Goal: Task Accomplishment & Management: Manage account settings

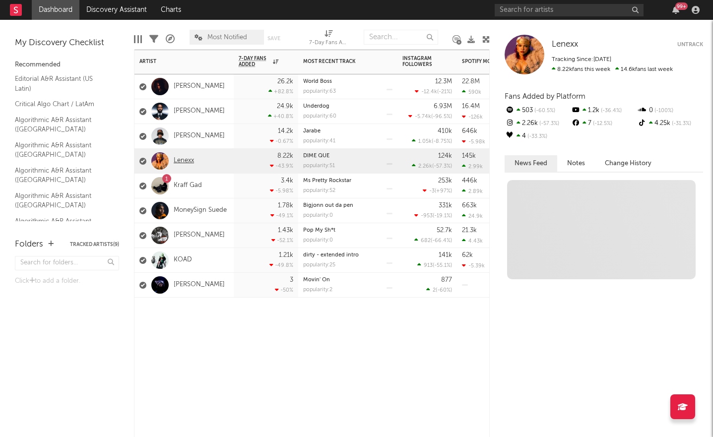
click at [186, 163] on link "Lenexx" at bounding box center [184, 161] width 20 height 8
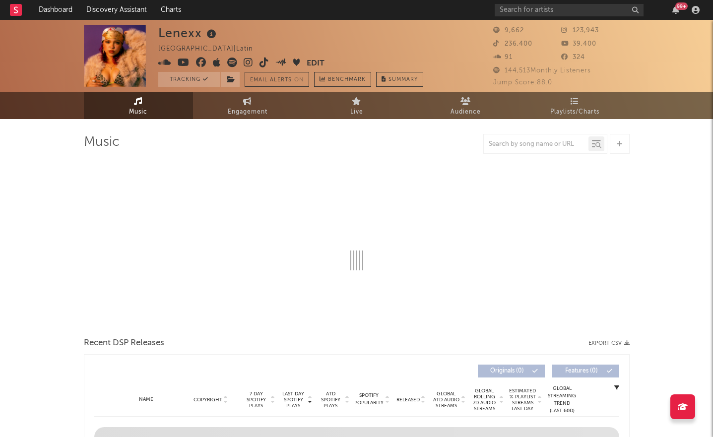
select select "1w"
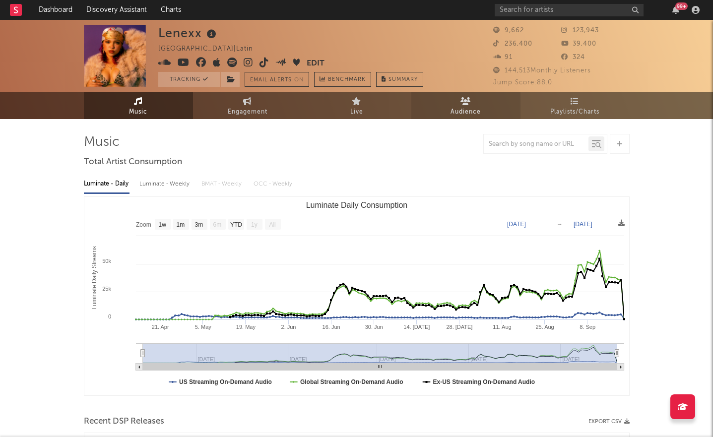
click at [464, 110] on span "Audience" at bounding box center [465, 112] width 30 height 12
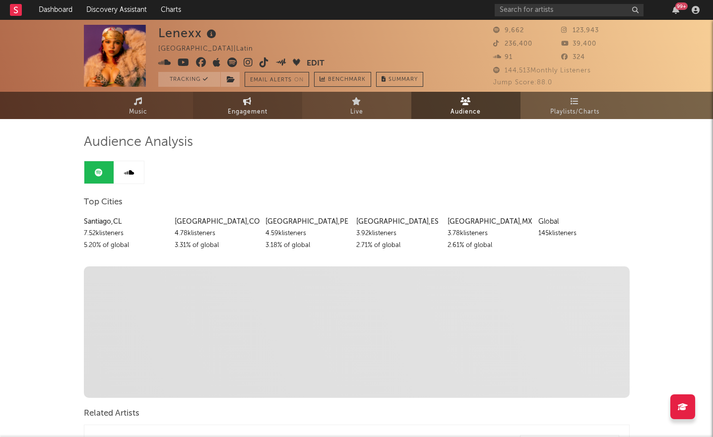
click at [264, 102] on link "Engagement" at bounding box center [247, 105] width 109 height 27
select select "1w"
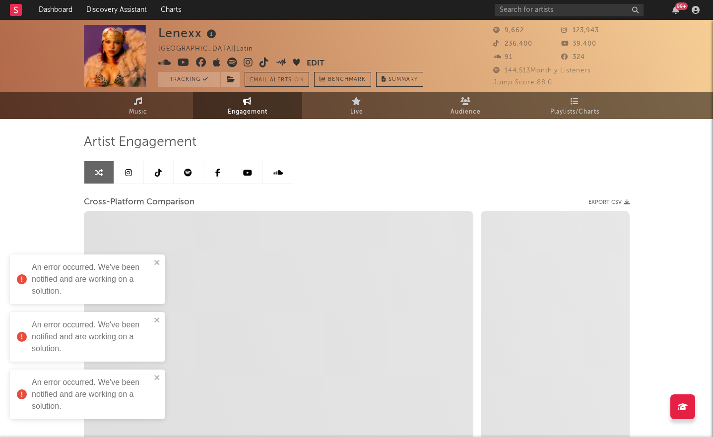
click at [312, 61] on button "Edit" at bounding box center [316, 64] width 18 height 12
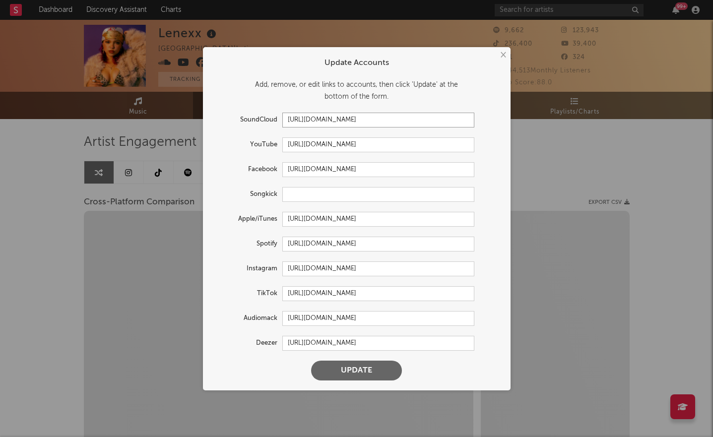
drag, startPoint x: 423, startPoint y: 121, endPoint x: 419, endPoint y: 100, distance: 21.7
click at [419, 100] on form "Update Accounts Add, remove, or edit links to accounts, then click 'Update' at …" at bounding box center [357, 218] width 298 height 333
paste input "x-sc"
type input "[URL][DOMAIN_NAME]"
click at [359, 372] on button "Update" at bounding box center [356, 371] width 91 height 20
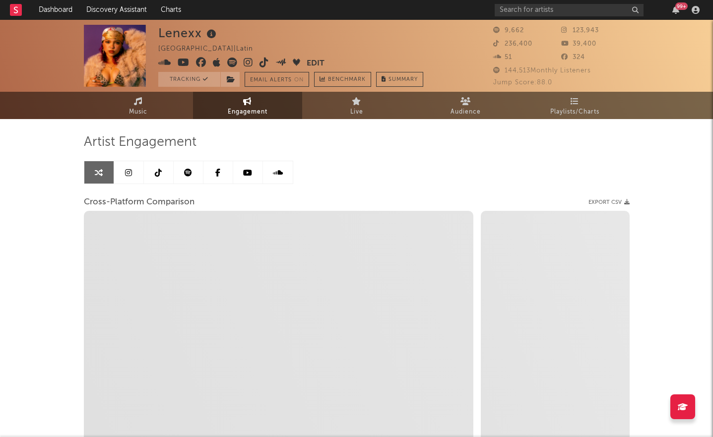
select select "1m"
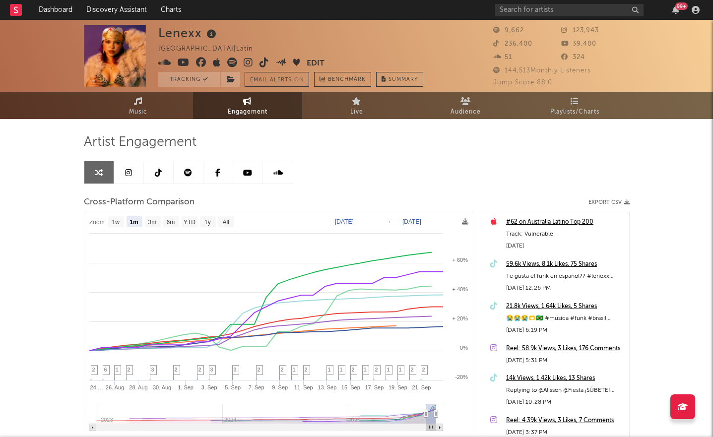
click at [354, 221] on text "[DATE]" at bounding box center [344, 221] width 19 height 7
click at [352, 221] on input "[DATE]" at bounding box center [357, 221] width 46 height 10
type input "[DATE]"
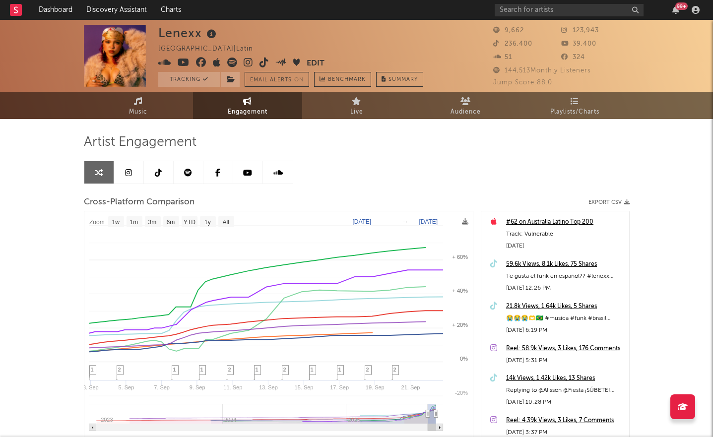
select select "1w"
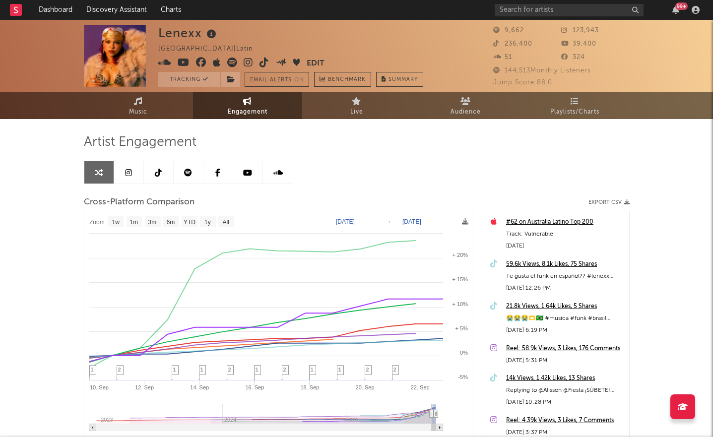
click at [237, 63] on span at bounding box center [232, 64] width 149 height 12
click at [230, 62] on icon at bounding box center [232, 63] width 10 height 10
click at [247, 62] on icon at bounding box center [248, 63] width 9 height 10
click at [264, 62] on icon at bounding box center [263, 63] width 9 height 10
click at [283, 61] on icon at bounding box center [280, 61] width 11 height 7
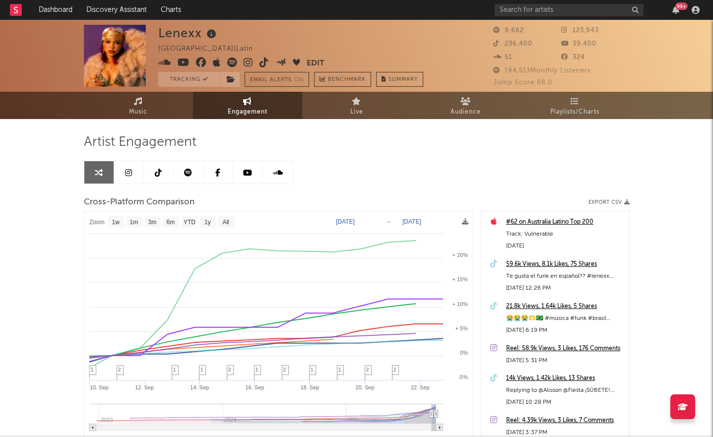
click at [316, 60] on button "Edit" at bounding box center [316, 64] width 18 height 12
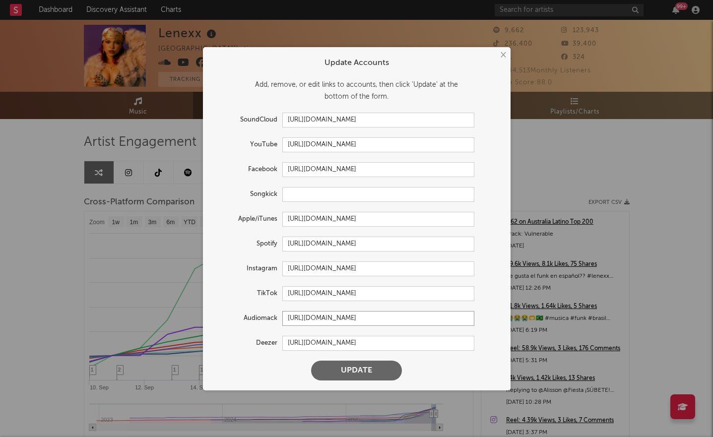
click at [400, 319] on input "[URL][DOMAIN_NAME]" at bounding box center [378, 318] width 192 height 15
paste input "music"
type input "[URL][DOMAIN_NAME]"
click at [398, 344] on input "[URL][DOMAIN_NAME]" at bounding box center [378, 343] width 192 height 15
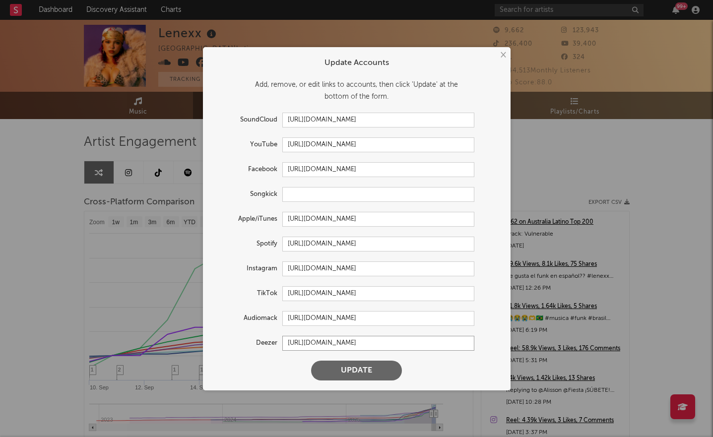
click at [398, 344] on input "[URL][DOMAIN_NAME]" at bounding box center [378, 343] width 192 height 15
click at [417, 163] on input "[URL][DOMAIN_NAME]" at bounding box center [378, 169] width 192 height 15
click at [421, 217] on input "[URL][DOMAIN_NAME]" at bounding box center [378, 219] width 192 height 15
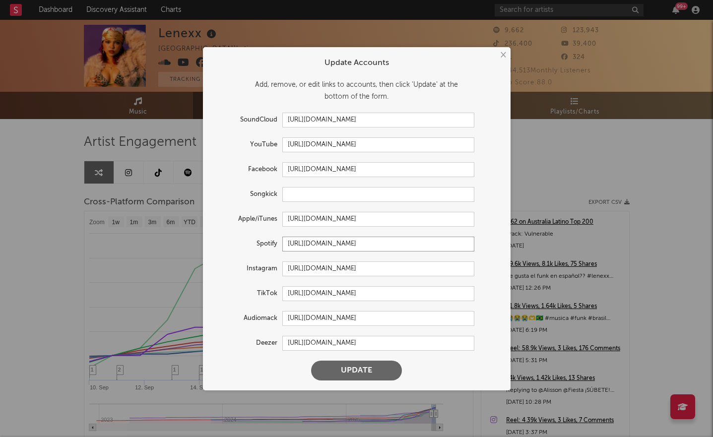
click at [412, 245] on input "[URL][DOMAIN_NAME]" at bounding box center [378, 244] width 192 height 15
click at [391, 293] on input "[URL][DOMAIN_NAME]" at bounding box center [378, 293] width 192 height 15
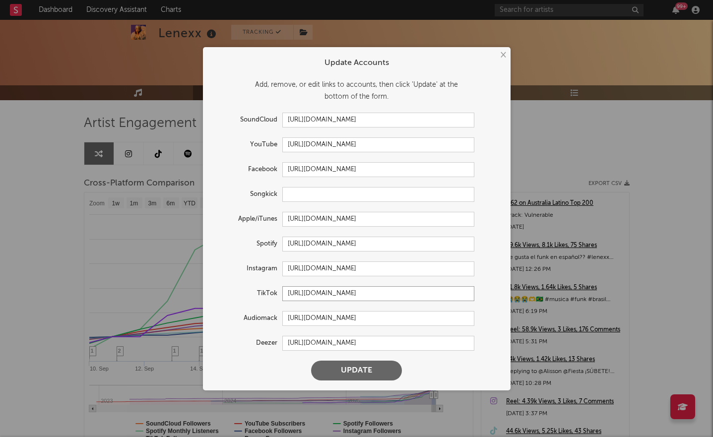
scroll to position [57, 0]
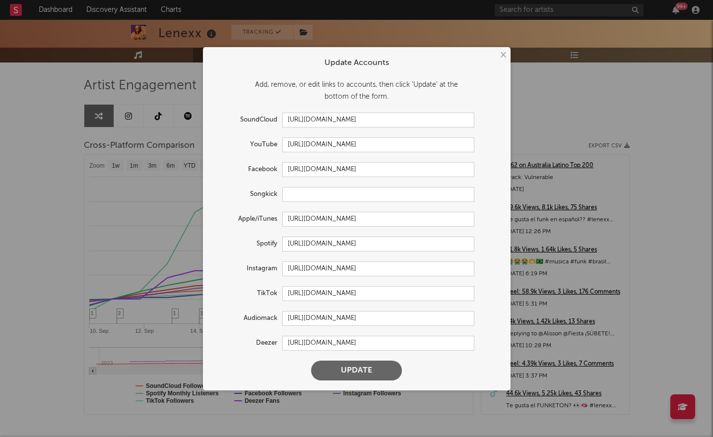
click at [361, 369] on button "Update" at bounding box center [356, 371] width 91 height 20
select select "1w"
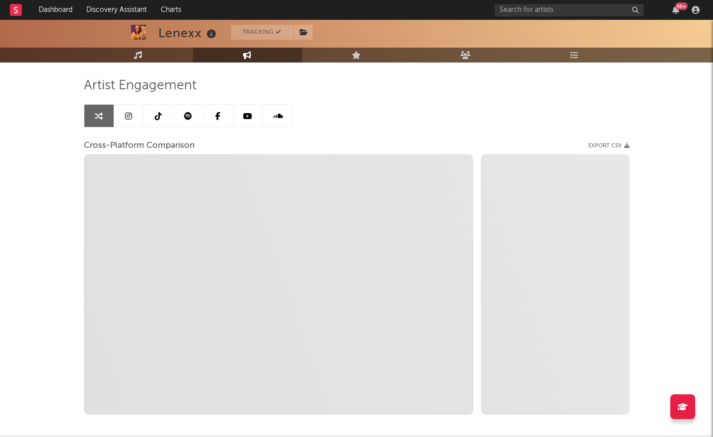
select select "1m"
